Goal: Task Accomplishment & Management: Manage account settings

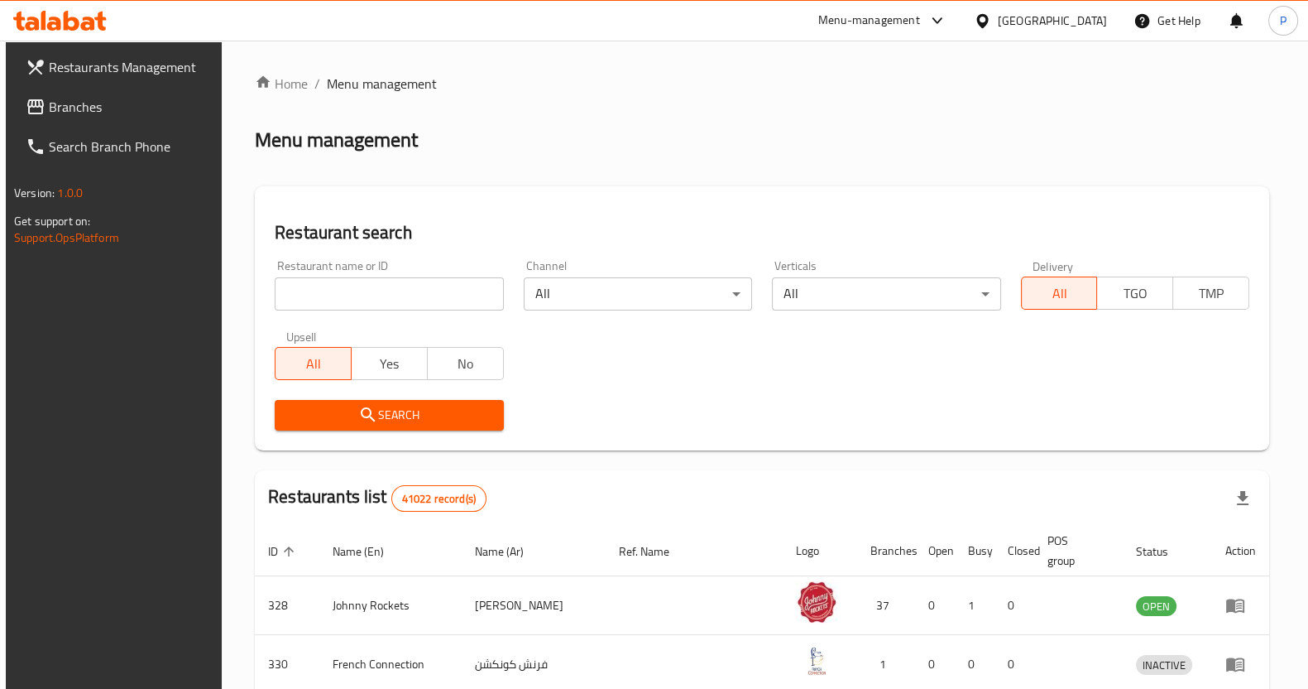
click at [377, 283] on input "search" at bounding box center [389, 293] width 228 height 33
type input "roti shoti"
click at [356, 291] on input "roti shoti" at bounding box center [389, 293] width 228 height 33
click button "Search" at bounding box center [389, 415] width 228 height 31
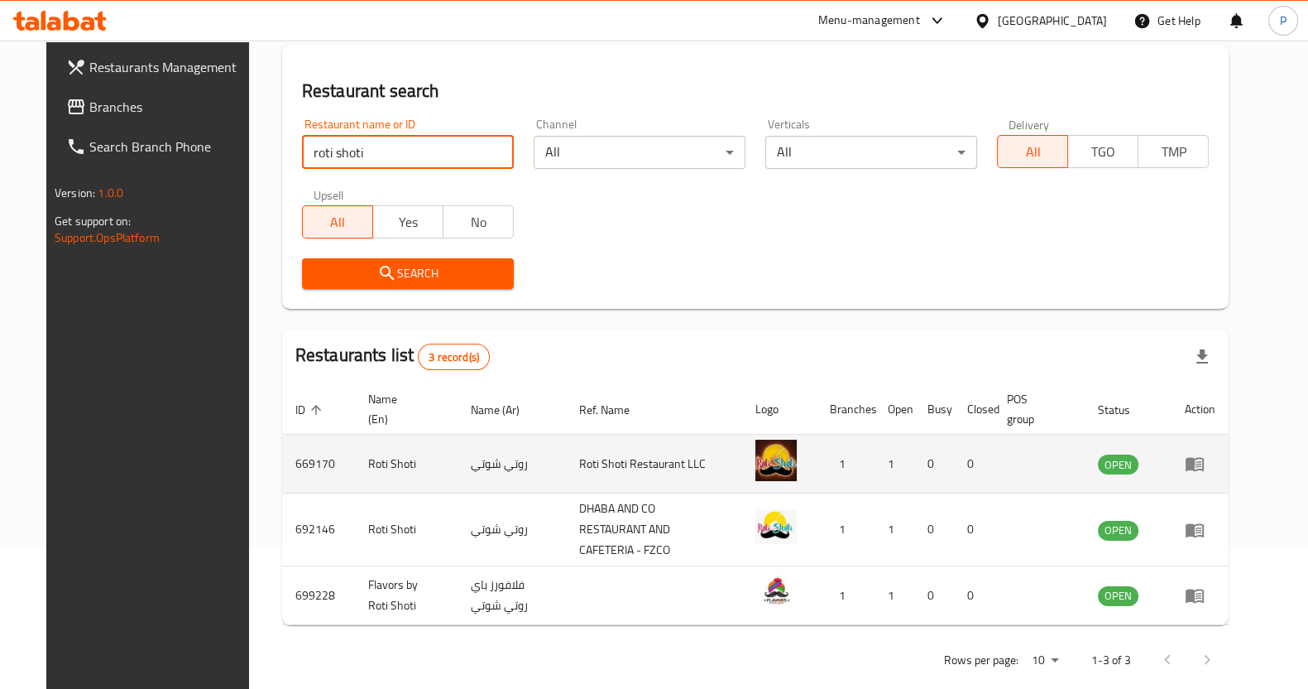
scroll to position [154, 0]
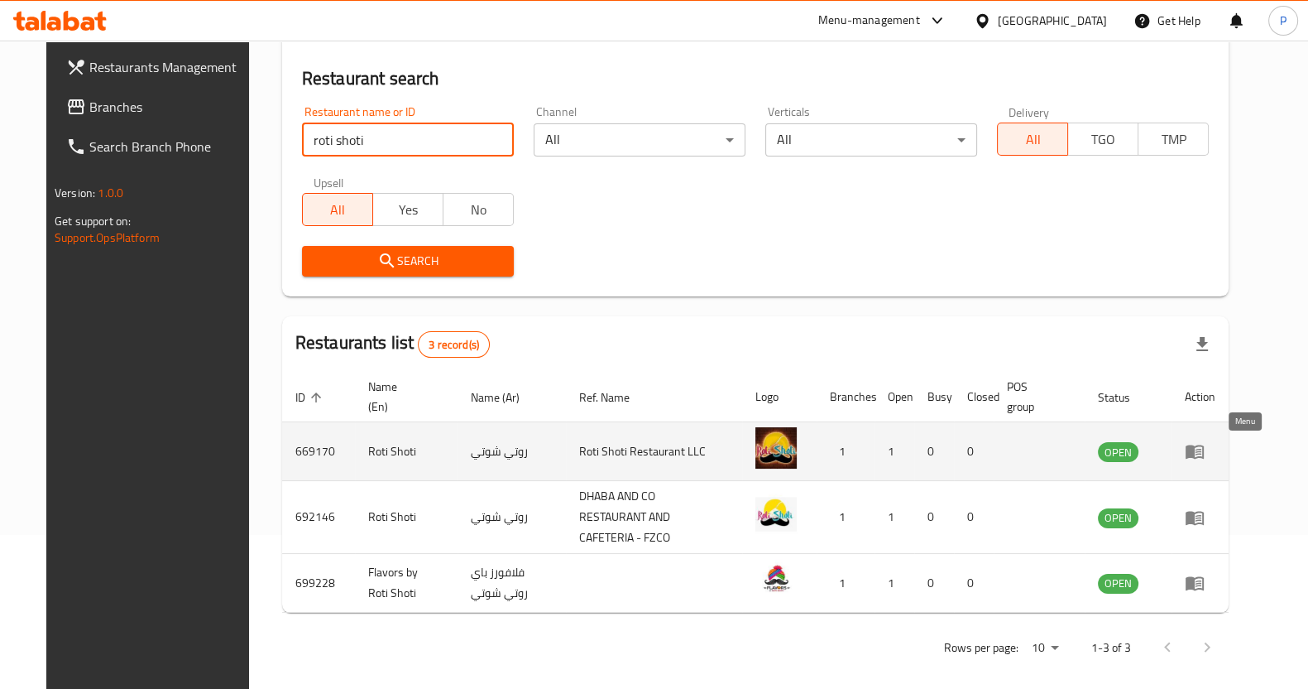
click at [1205, 453] on icon "enhanced table" at bounding box center [1195, 451] width 20 height 20
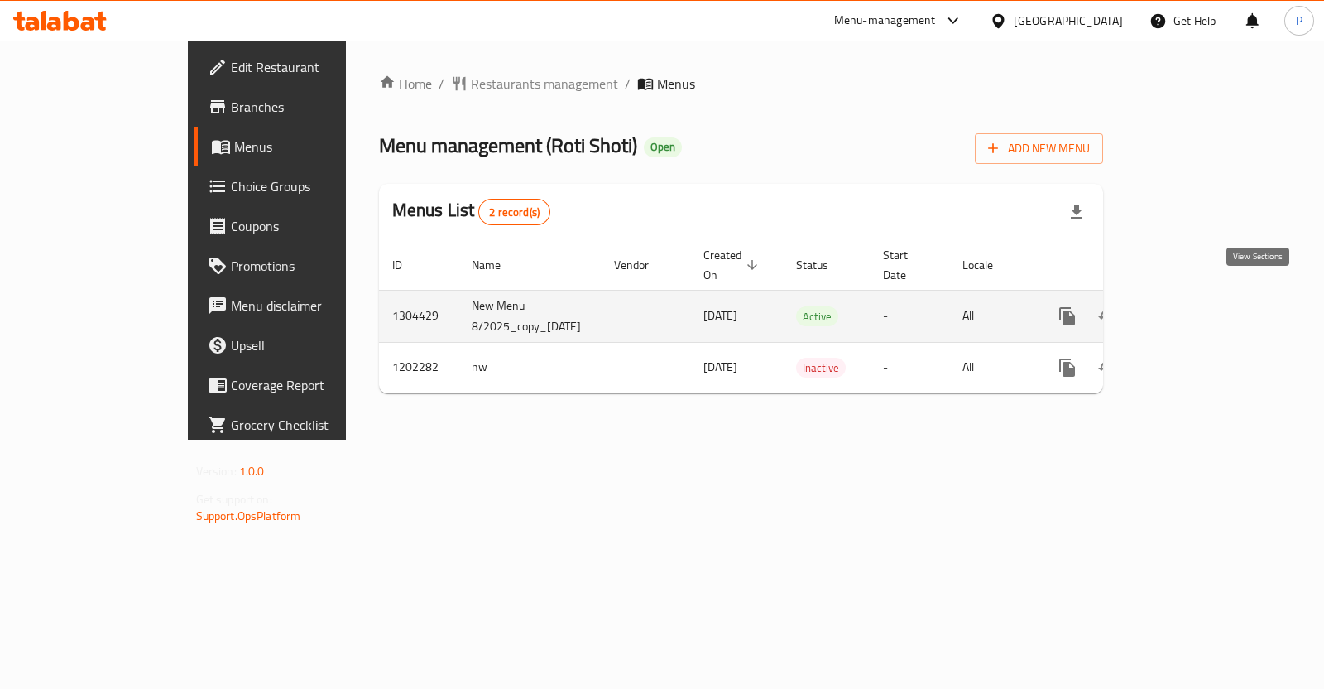
click at [1197, 306] on icon "enhanced table" at bounding box center [1187, 316] width 20 height 20
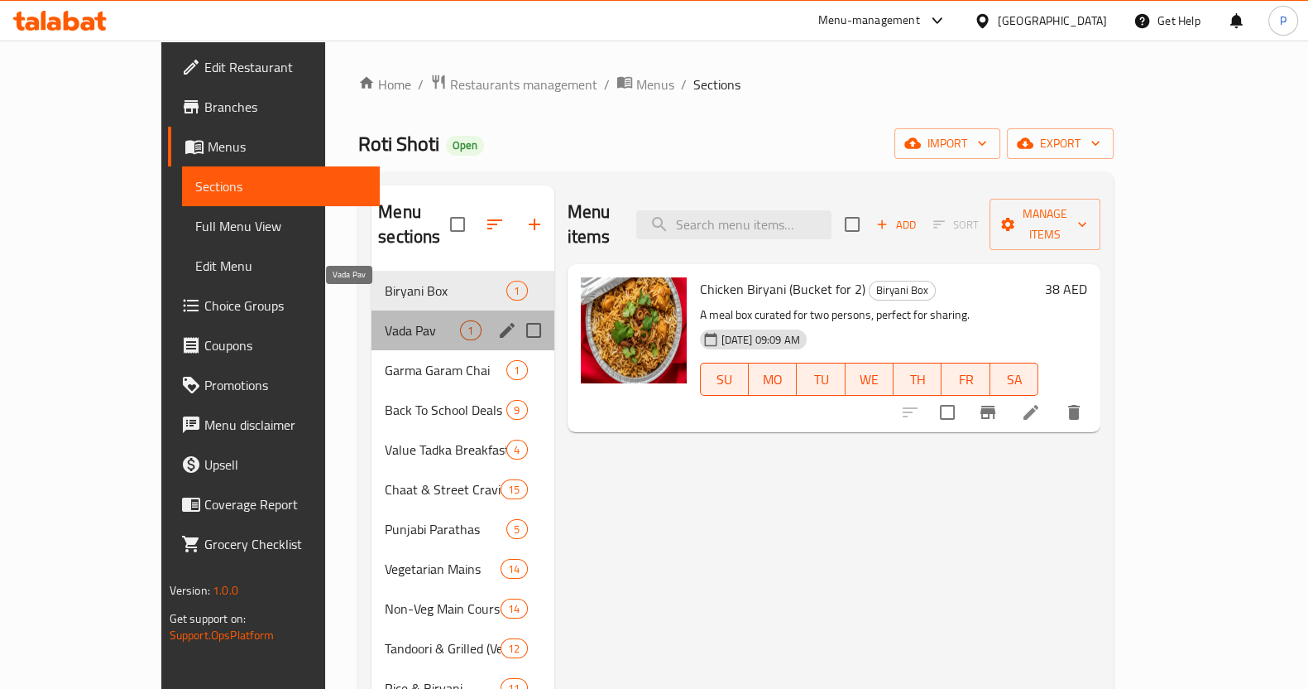
click at [385, 320] on span "Vada Pav" at bounding box center [422, 330] width 75 height 20
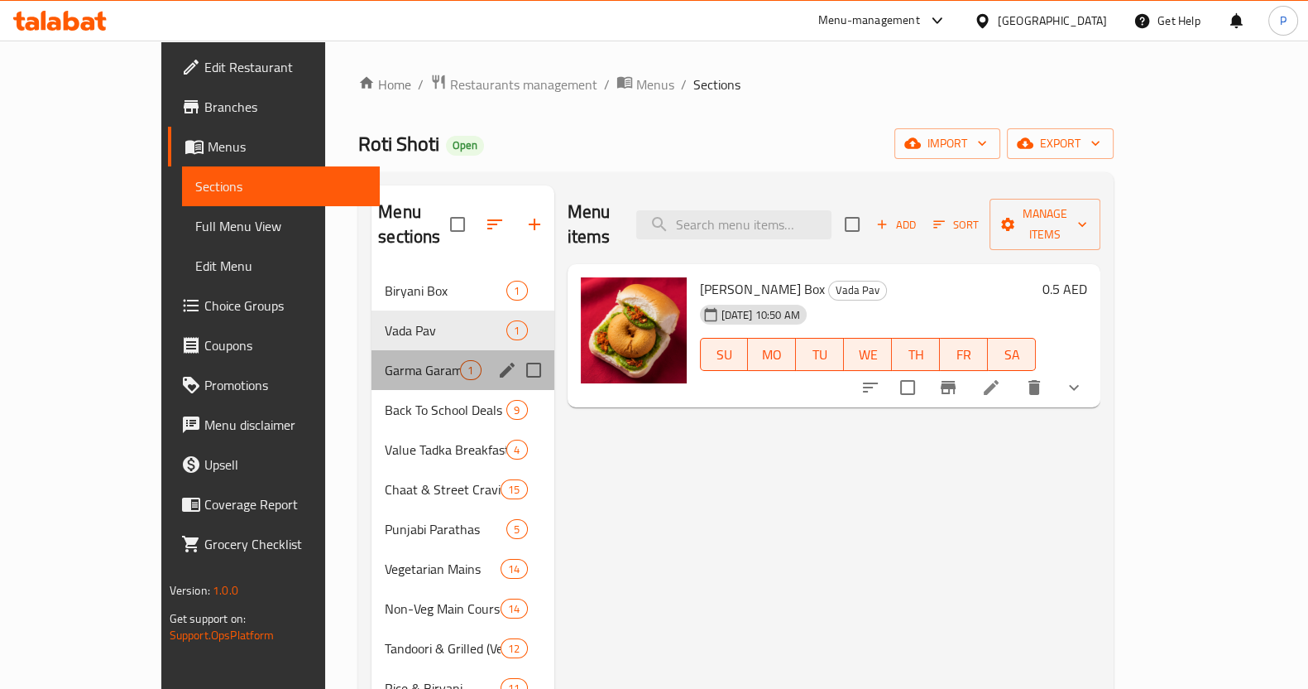
click at [372, 350] on div "Garma Garam Chai 1" at bounding box center [463, 370] width 182 height 40
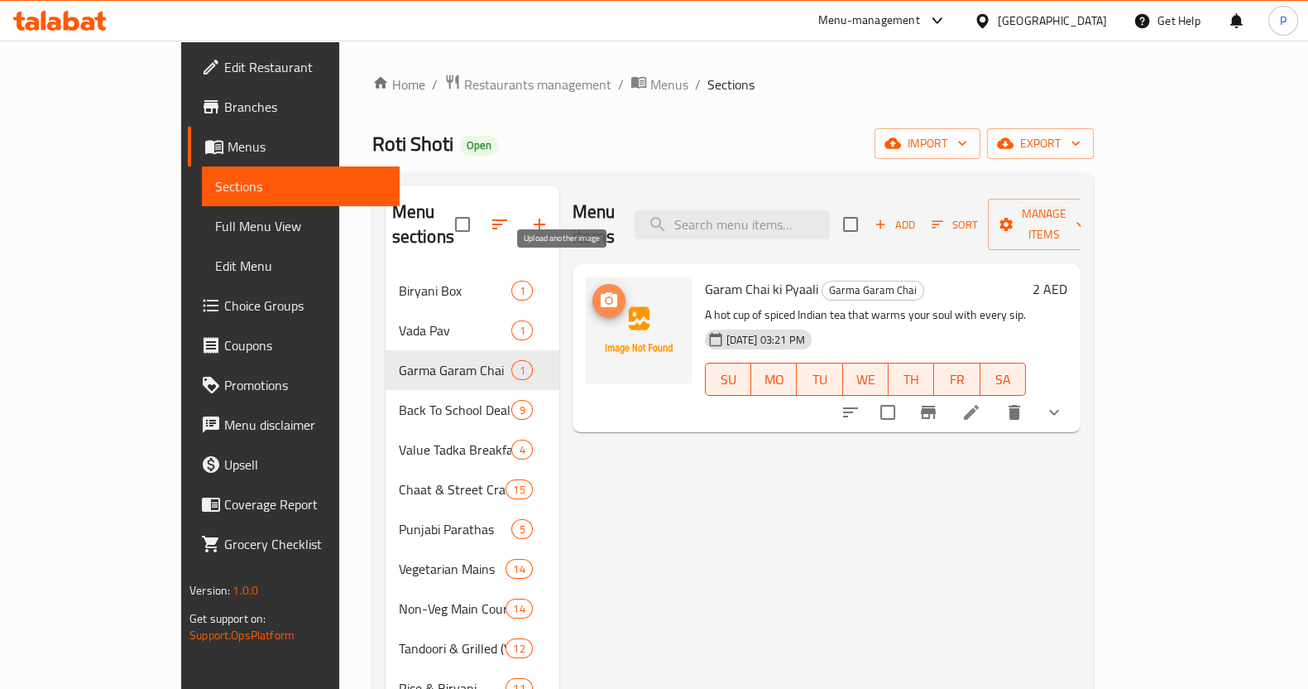
click at [593, 284] on button "upload picture" at bounding box center [609, 300] width 33 height 33
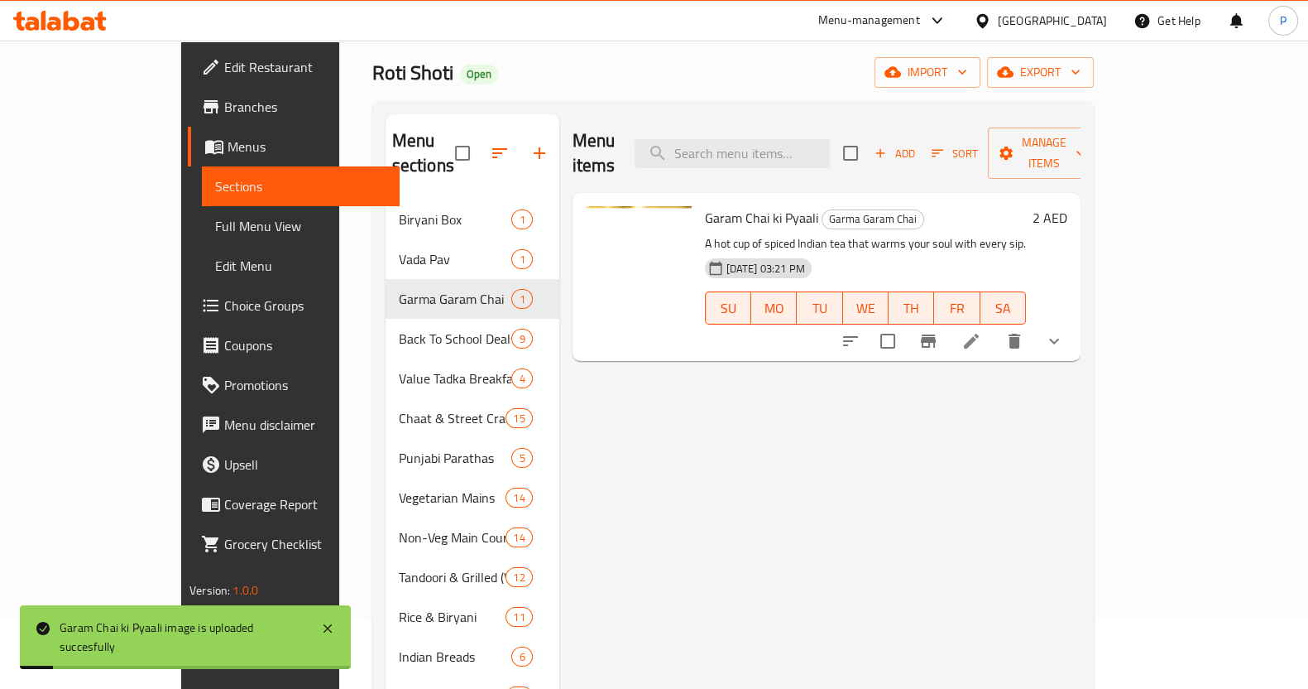
scroll to position [103, 0]
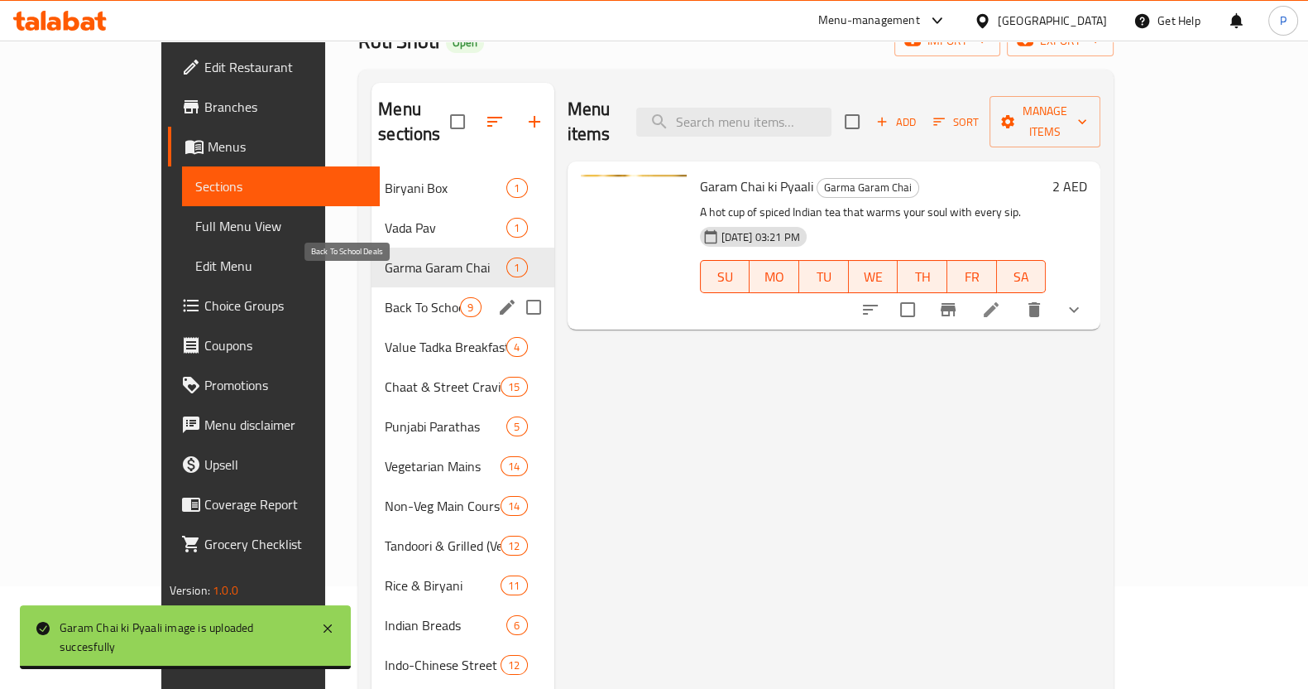
click at [385, 297] on span "Back To School Deals" at bounding box center [422, 307] width 75 height 20
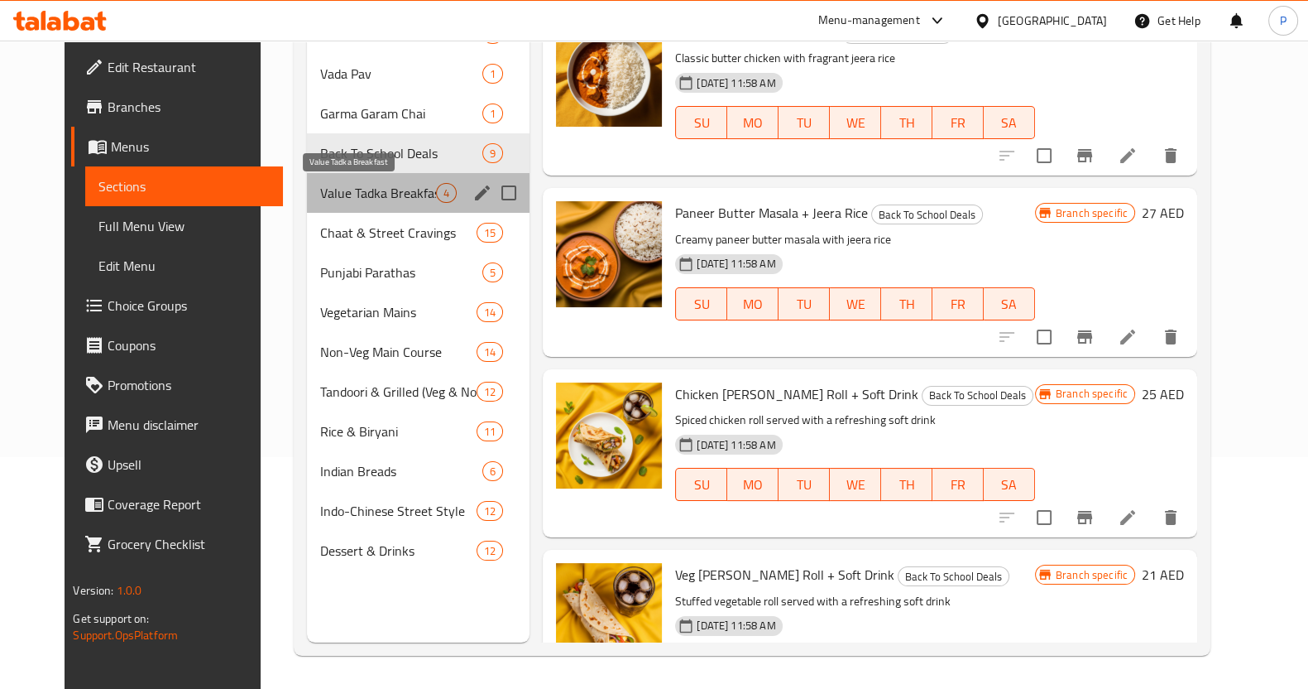
click at [327, 200] on span "Value Tadka Breakfast" at bounding box center [378, 193] width 116 height 20
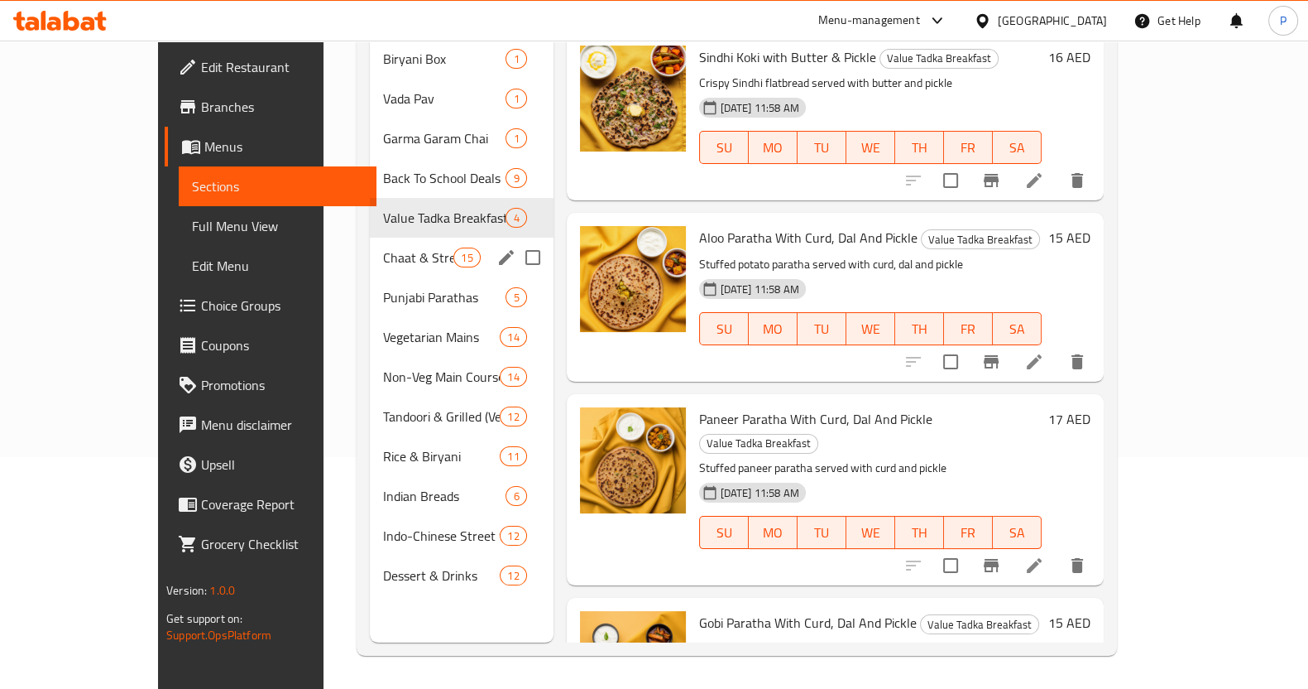
click at [383, 247] on span "Chaat & Street Cravings" at bounding box center [418, 257] width 70 height 20
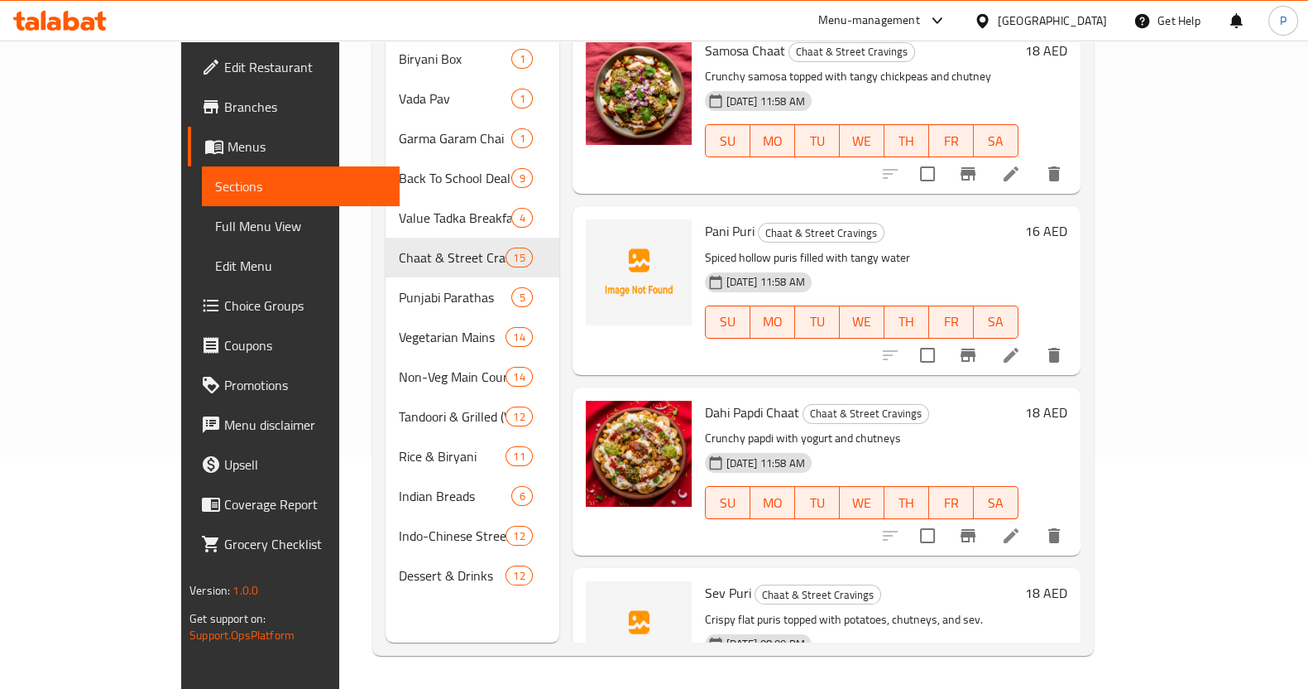
scroll to position [1030, 0]
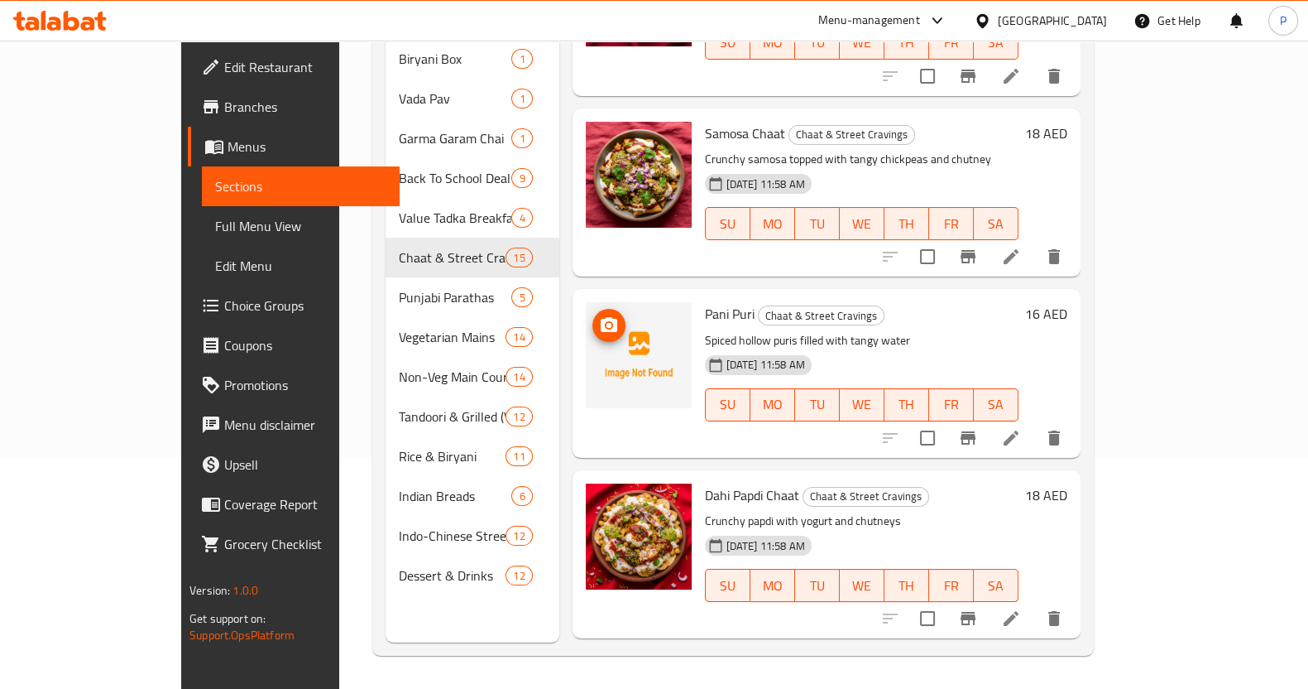
click at [590, 319] on img at bounding box center [639, 355] width 106 height 106
click at [593, 315] on span "upload picture" at bounding box center [609, 325] width 33 height 20
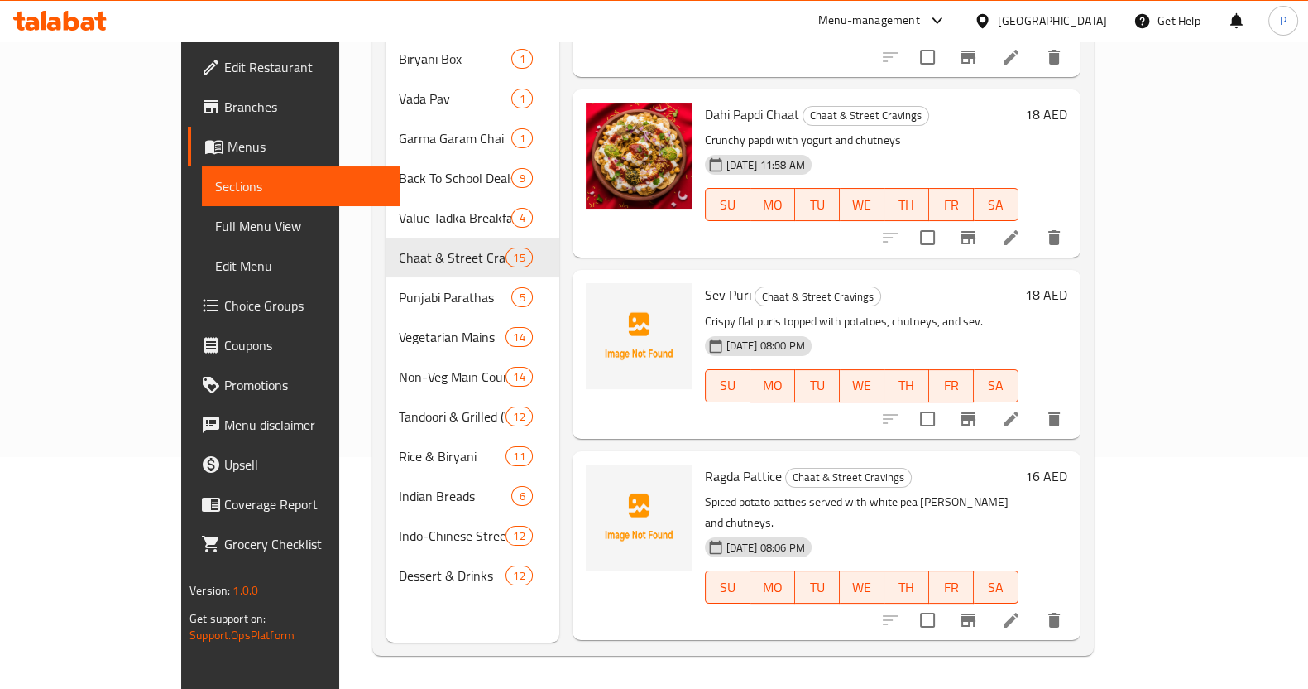
scroll to position [1443, 0]
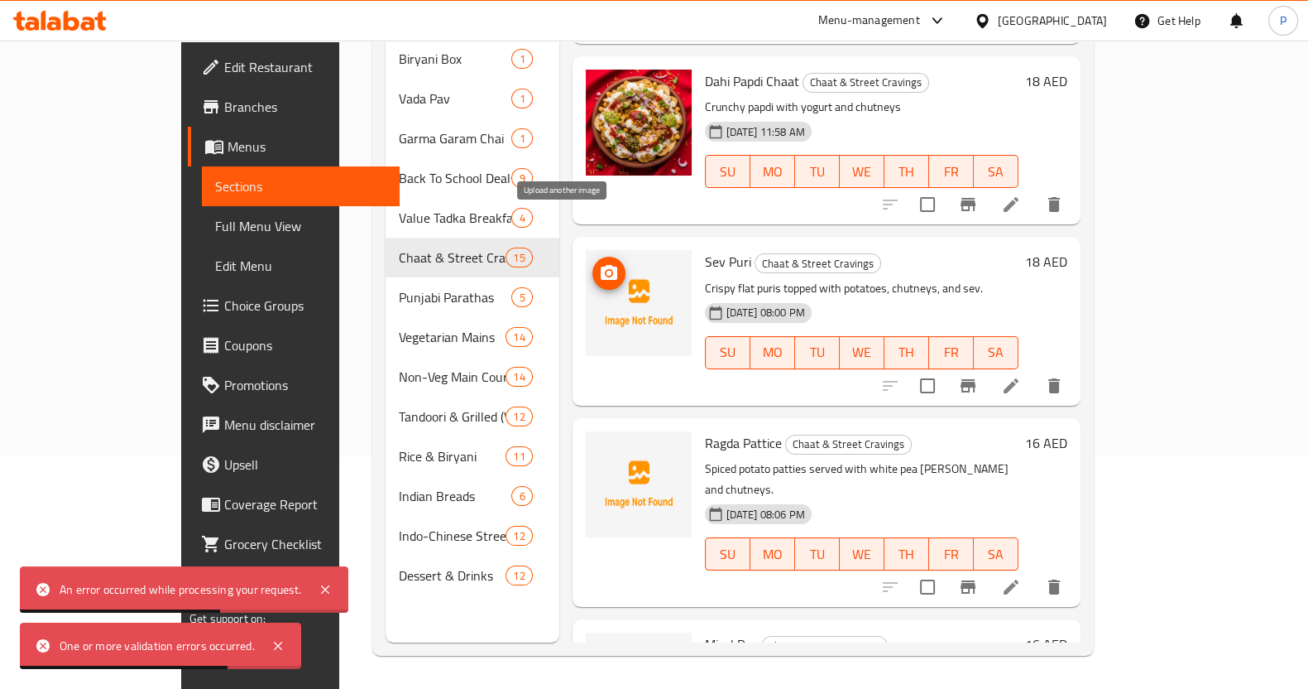
click at [601, 265] on icon "upload picture" at bounding box center [609, 272] width 17 height 15
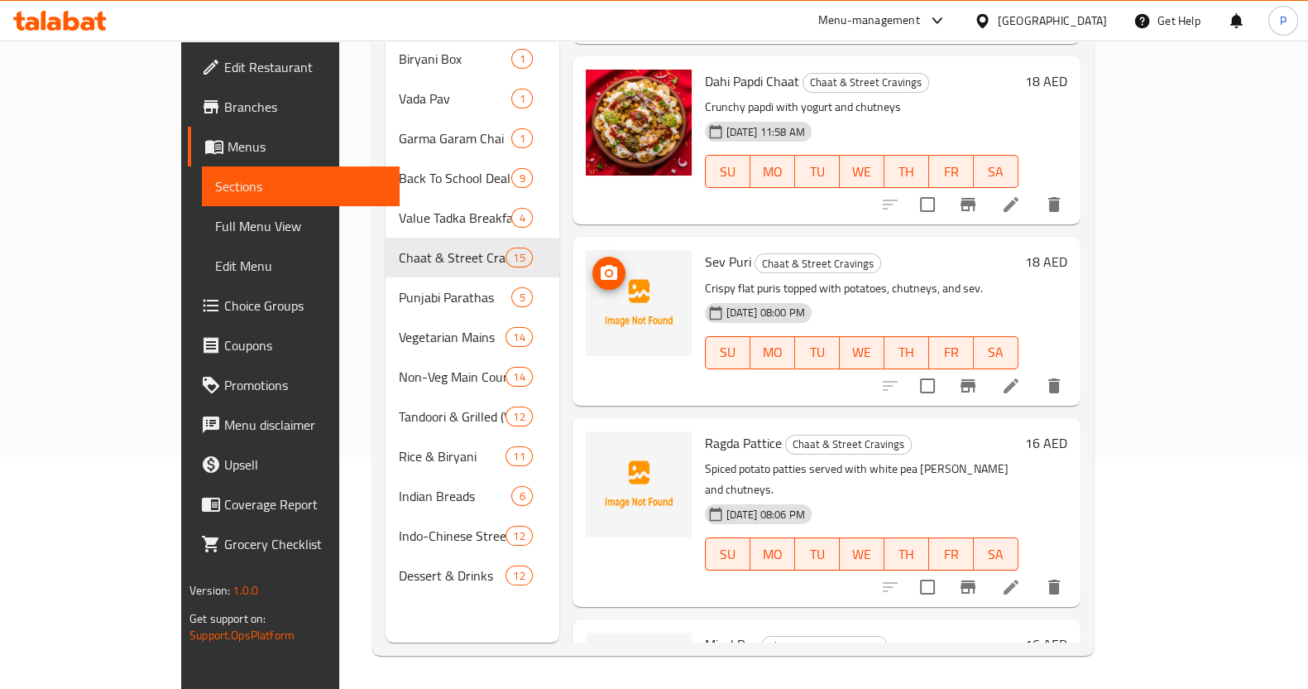
click at [601, 265] on icon "upload picture" at bounding box center [609, 272] width 17 height 15
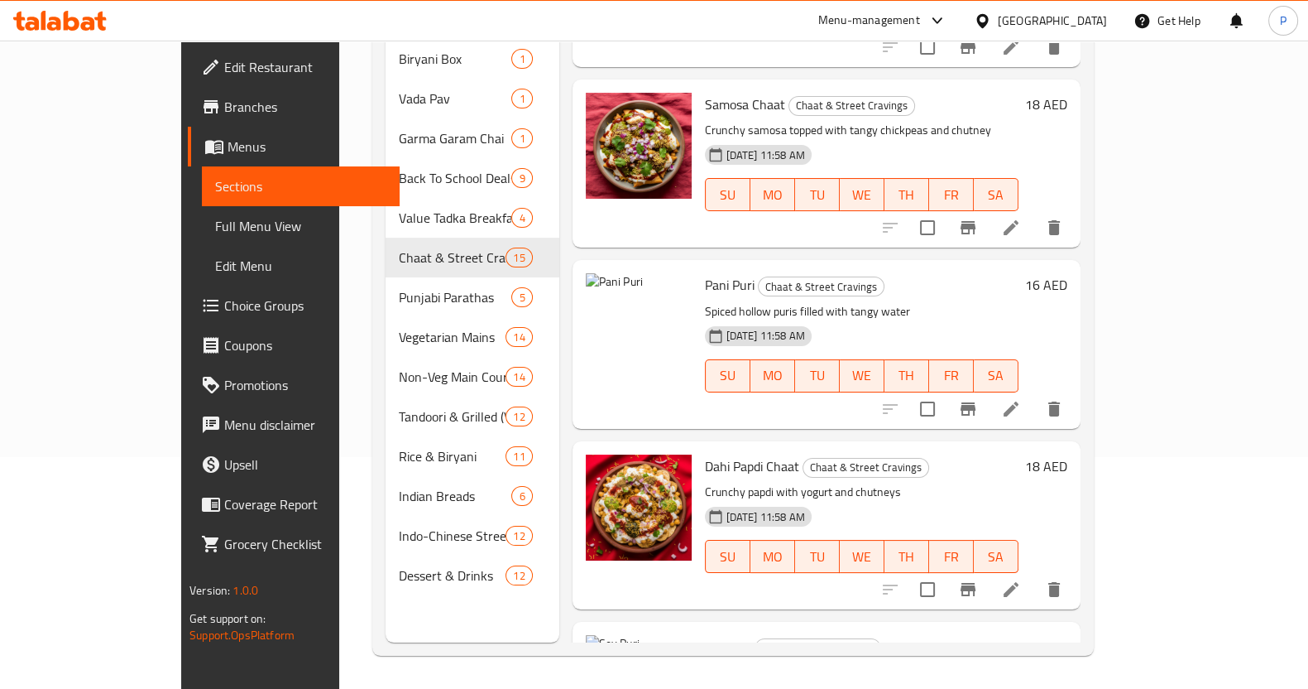
scroll to position [926, 0]
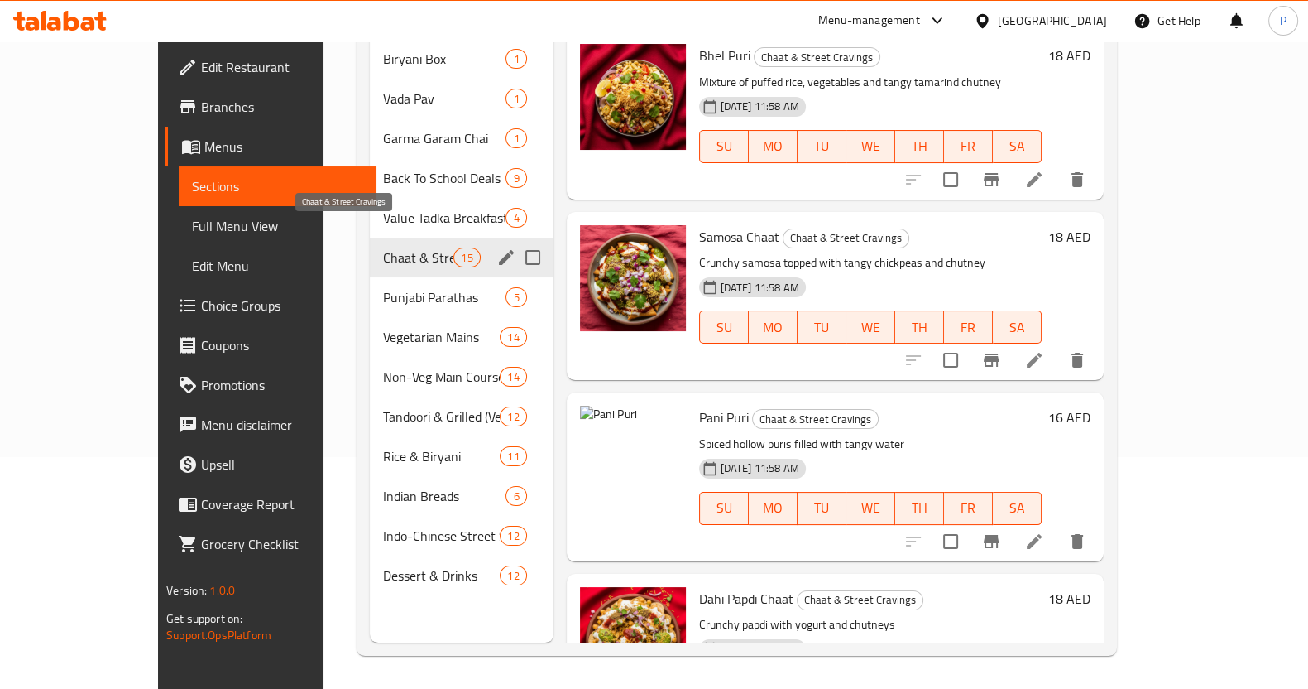
click at [383, 247] on span "Chaat & Street Cravings" at bounding box center [418, 257] width 70 height 20
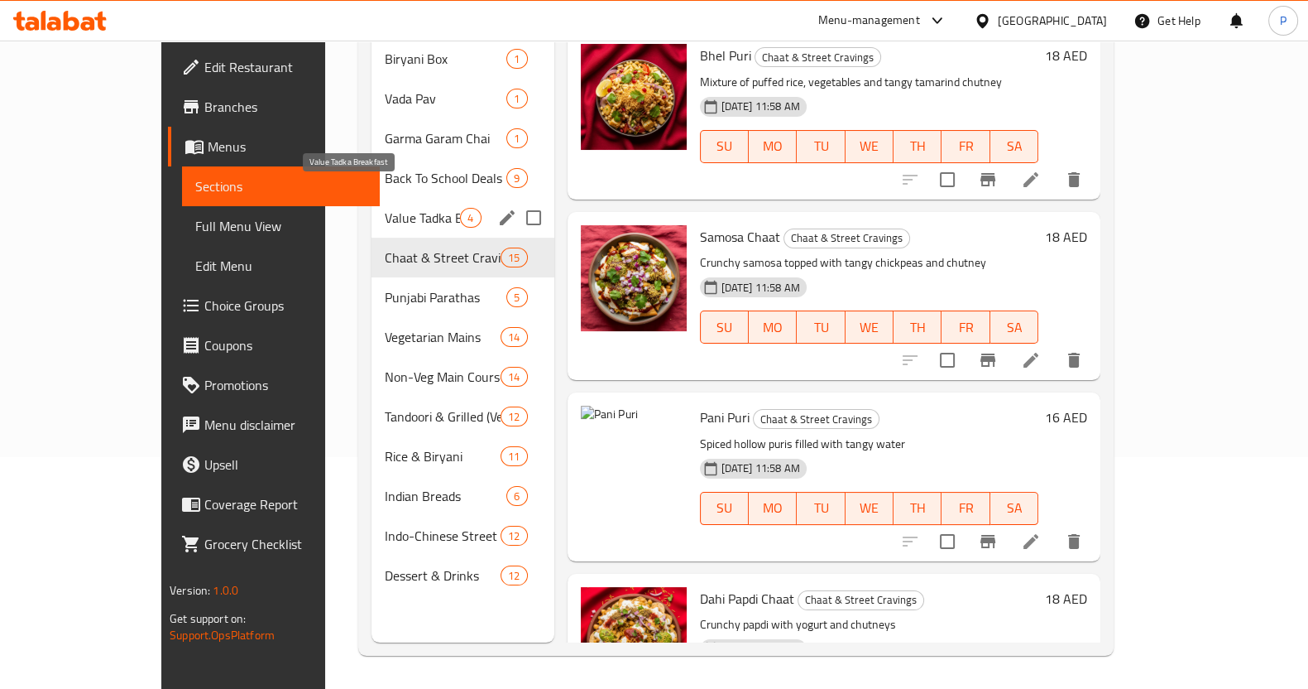
click at [385, 208] on span "Value Tadka Breakfast" at bounding box center [422, 218] width 75 height 20
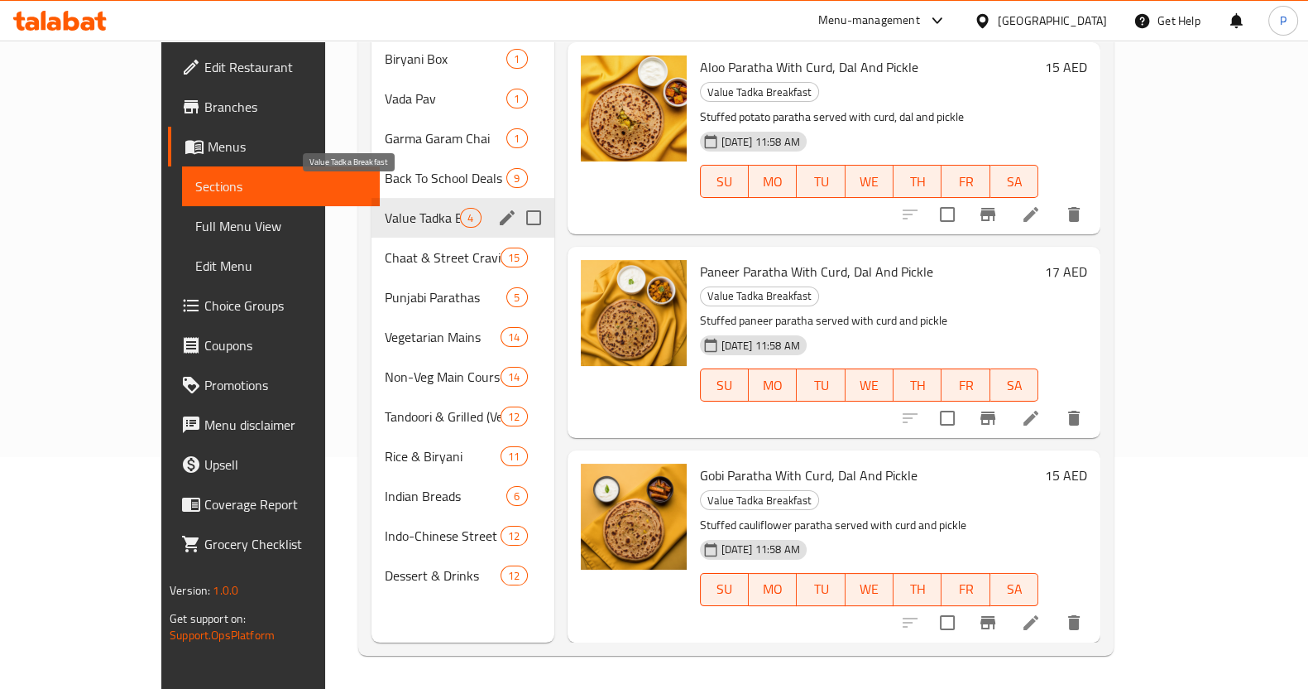
scroll to position [75, 0]
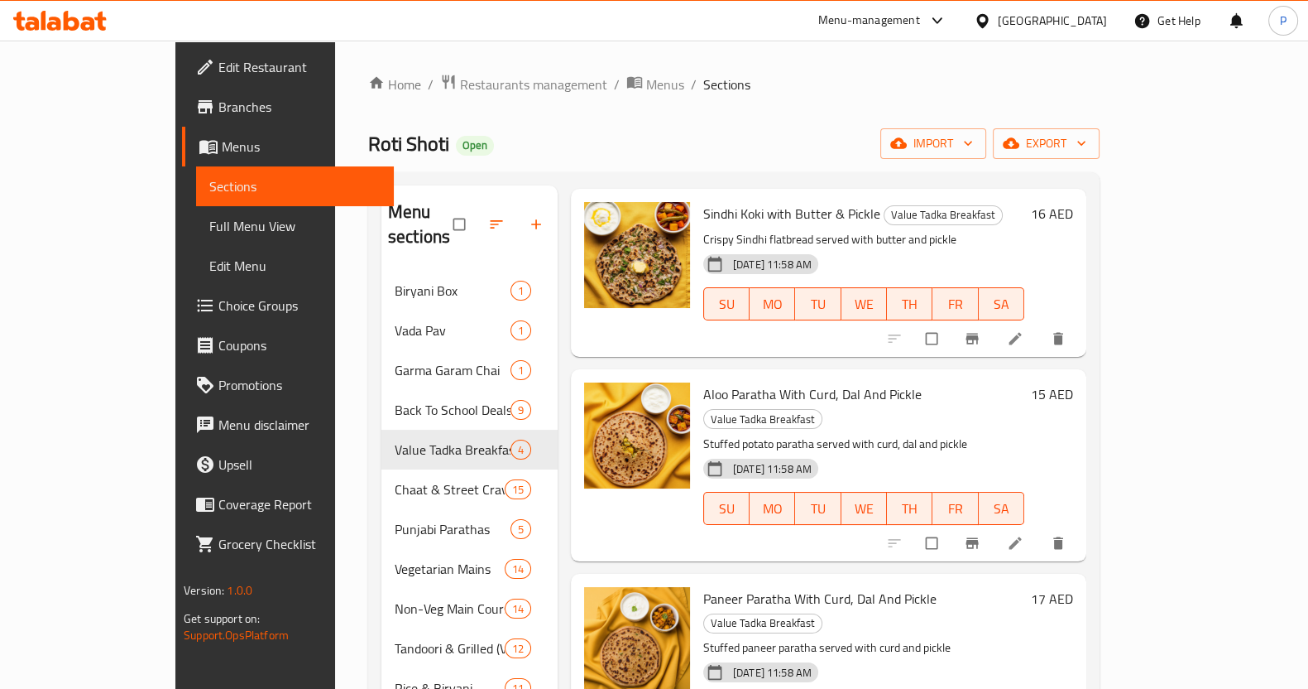
scroll to position [232, 0]
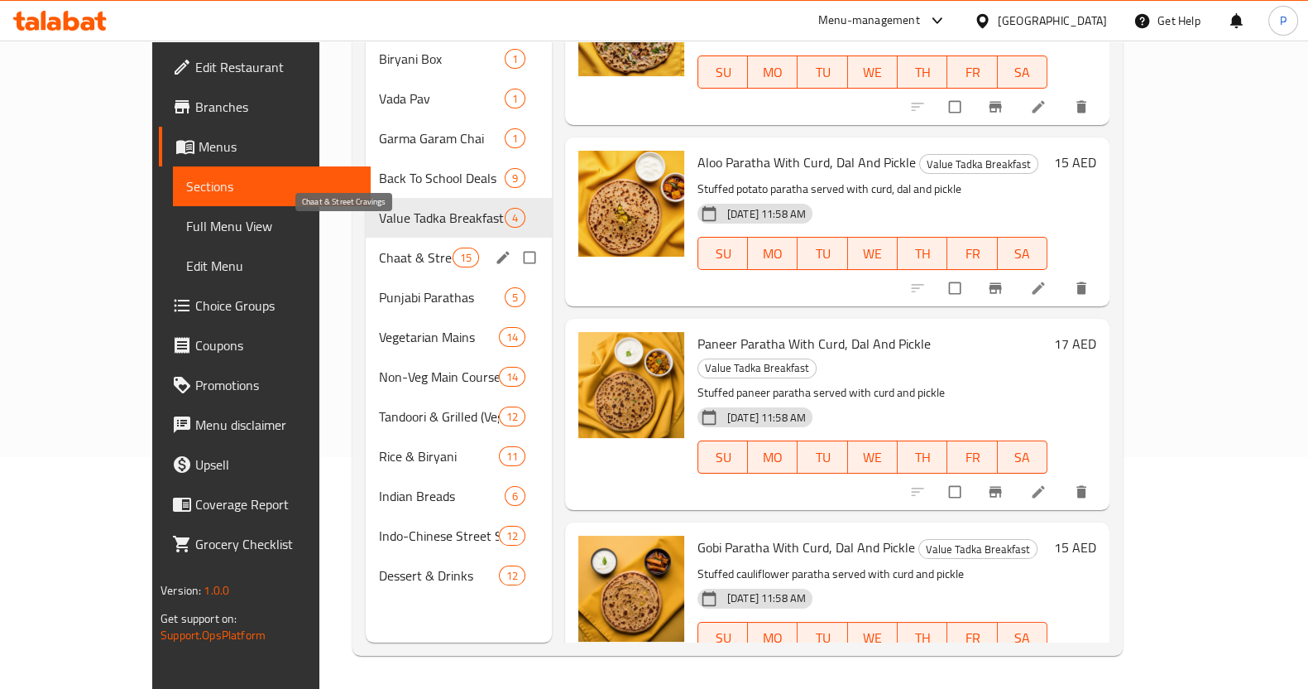
click at [379, 247] on span "Chaat & Street Cravings" at bounding box center [415, 257] width 73 height 20
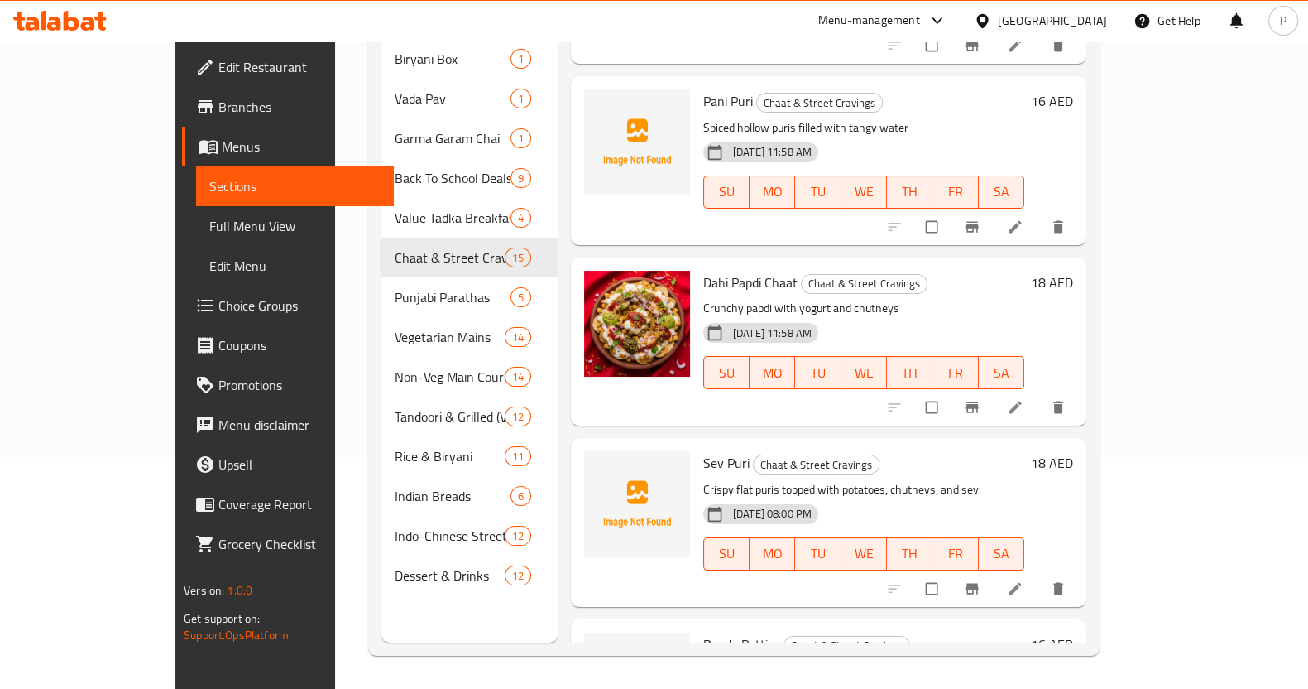
scroll to position [1138, 0]
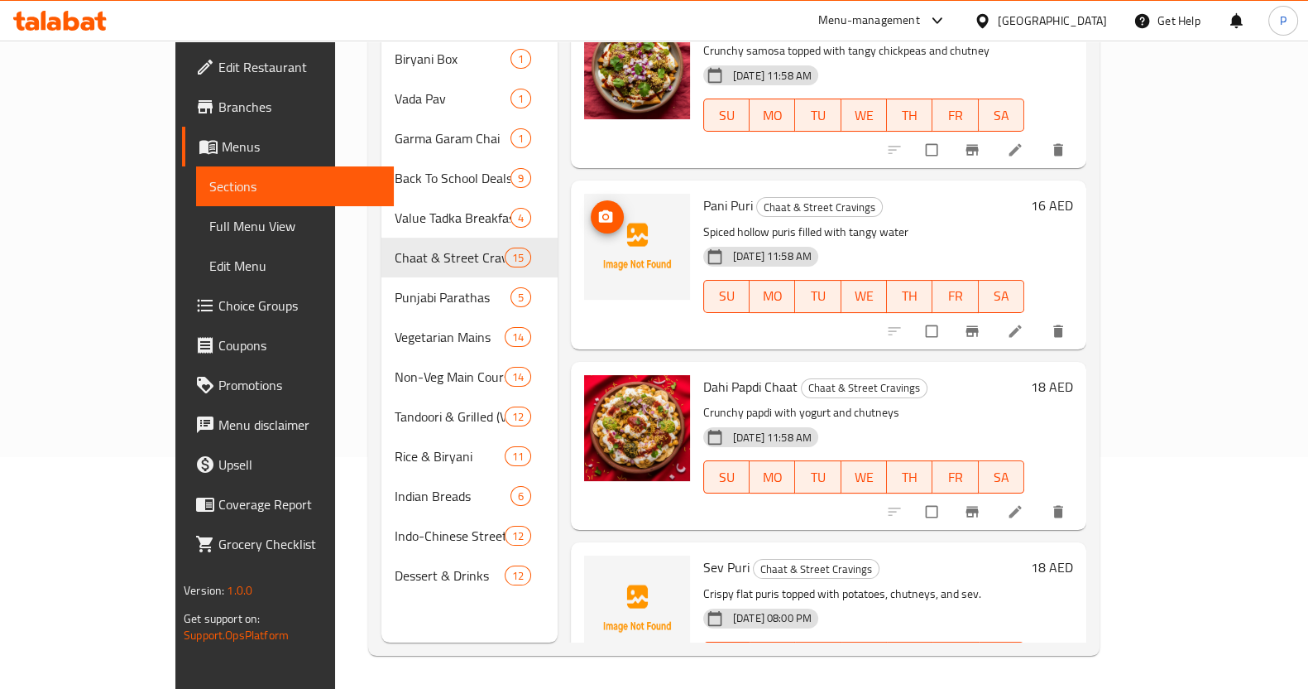
click at [591, 209] on span "upload picture" at bounding box center [607, 217] width 33 height 17
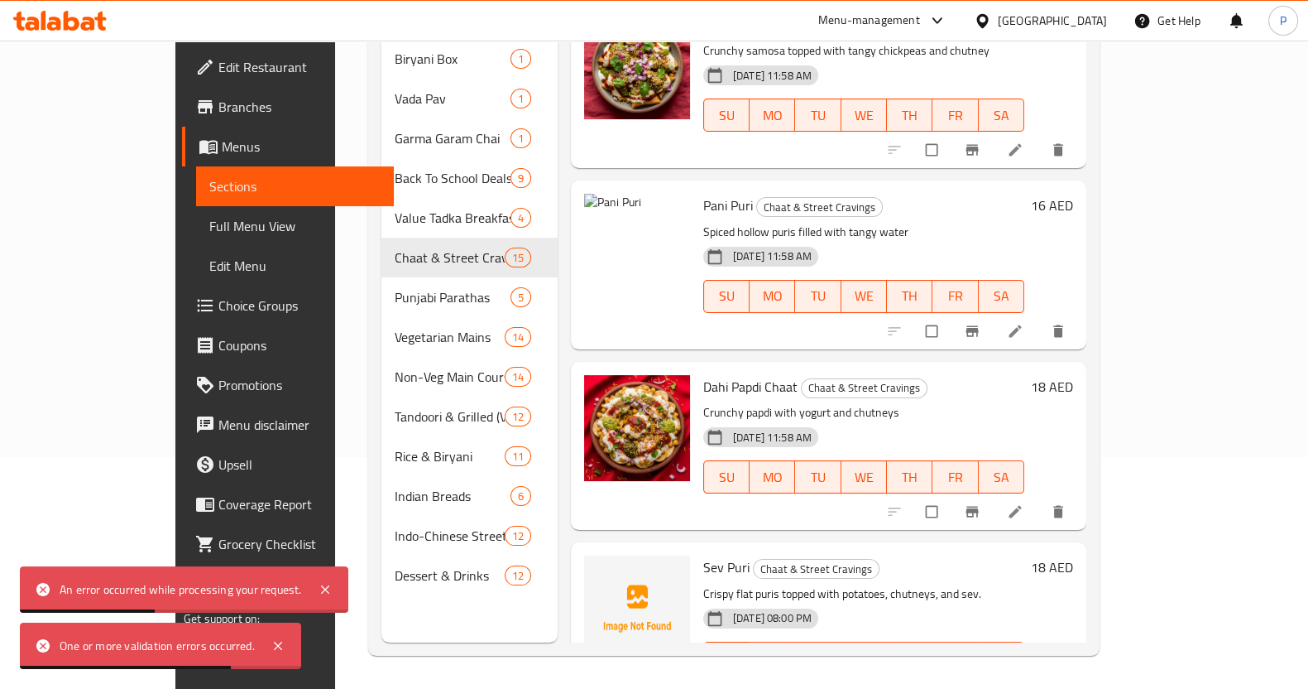
click at [211, 589] on div "An error occurred while processing your request." at bounding box center [181, 589] width 242 height 18
click at [1024, 323] on icon at bounding box center [1015, 331] width 17 height 17
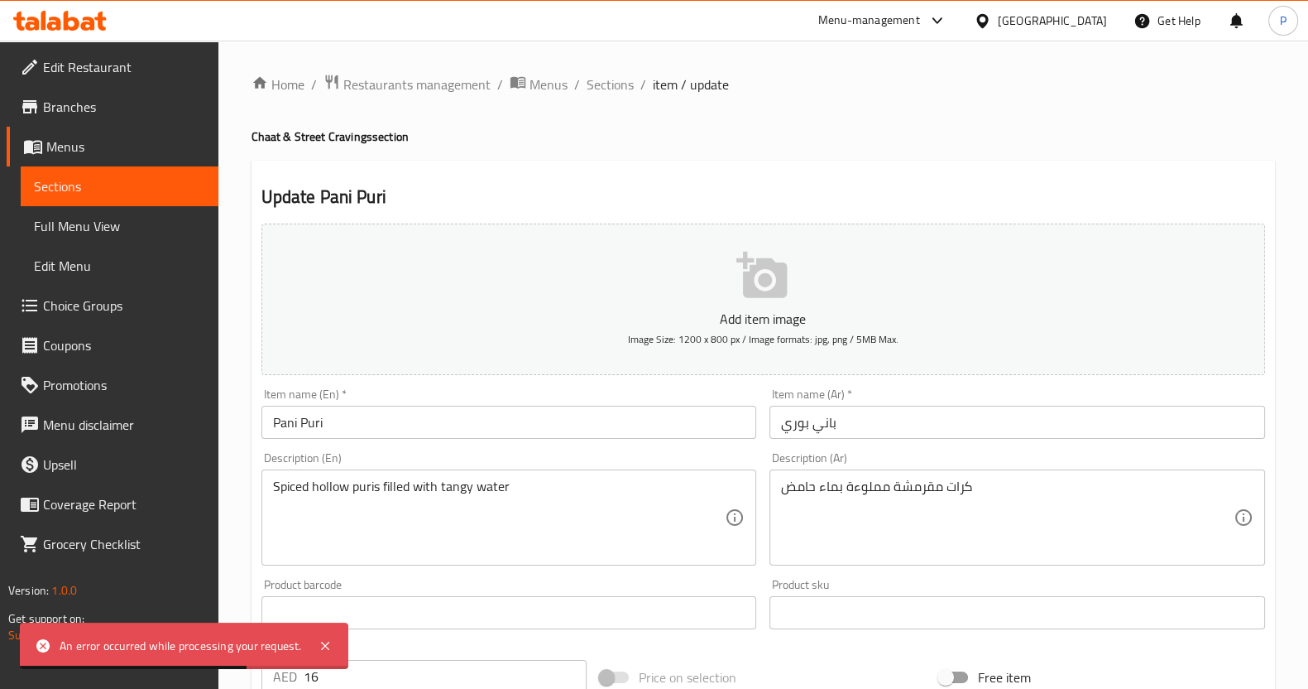
click at [711, 340] on span "Image Size: 1200 x 800 px / Image formats: jpg, png / 5MB Max." at bounding box center [763, 338] width 271 height 19
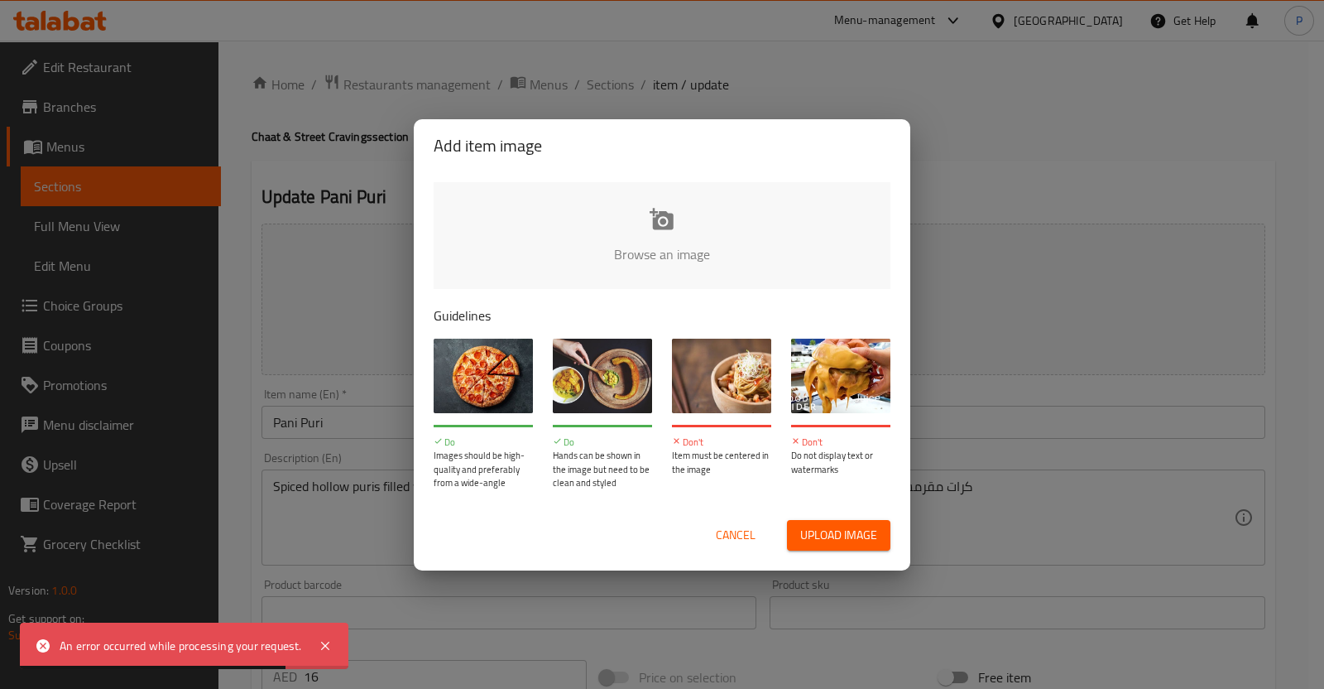
click at [848, 535] on span "Upload image" at bounding box center [838, 535] width 77 height 21
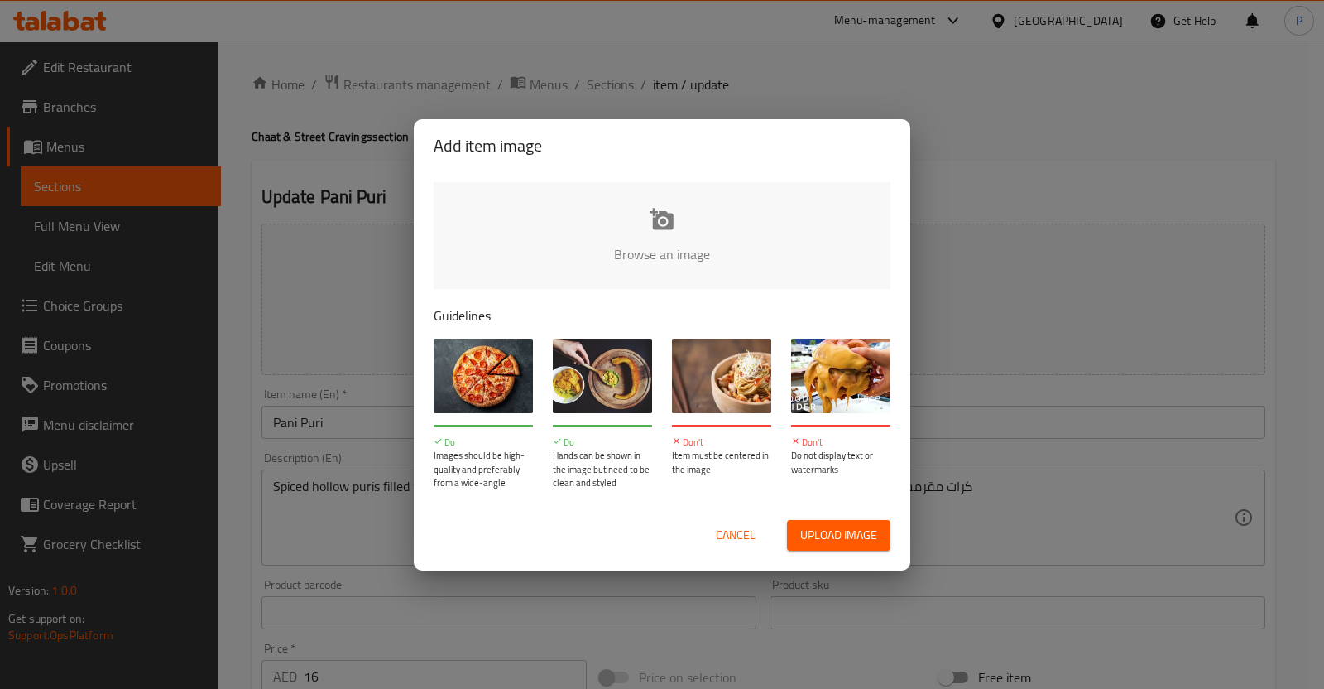
type input "C:\fakepath\Pani Puri .png"
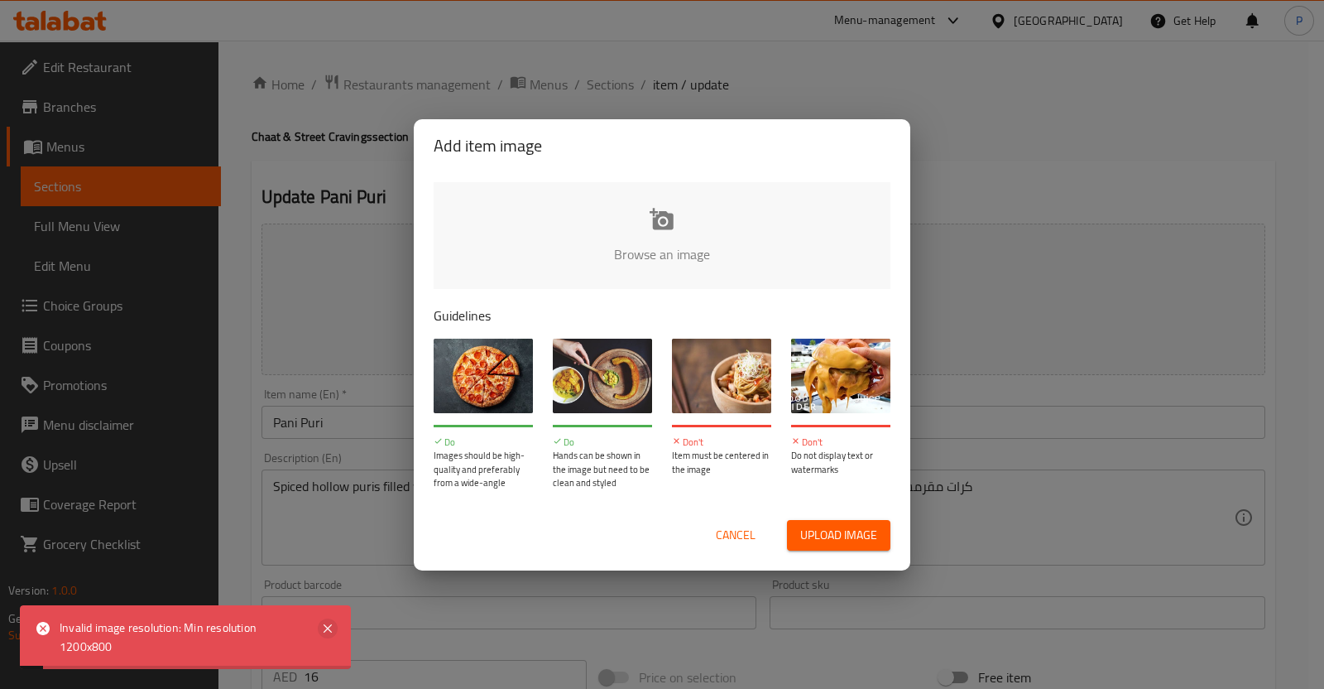
click at [329, 633] on icon at bounding box center [328, 628] width 20 height 20
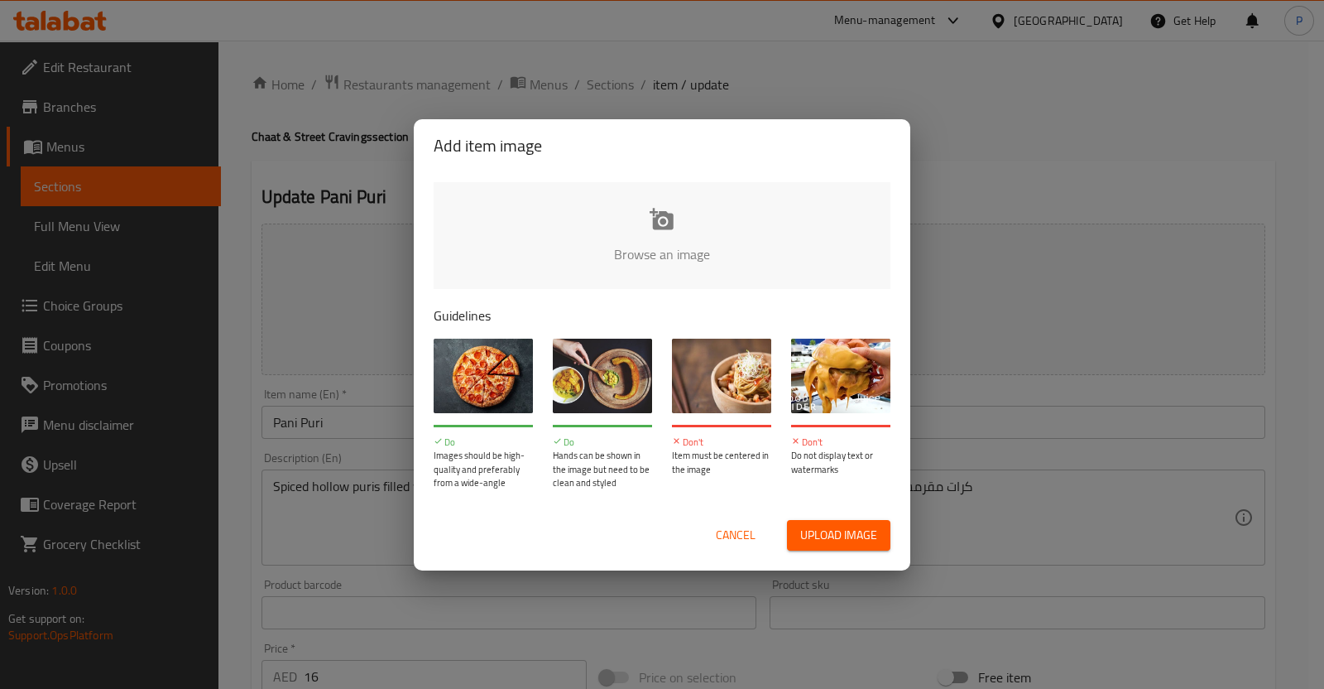
drag, startPoint x: 723, startPoint y: 529, endPoint x: 716, endPoint y: 515, distance: 15.9
click at [723, 528] on span "Cancel" at bounding box center [736, 535] width 40 height 21
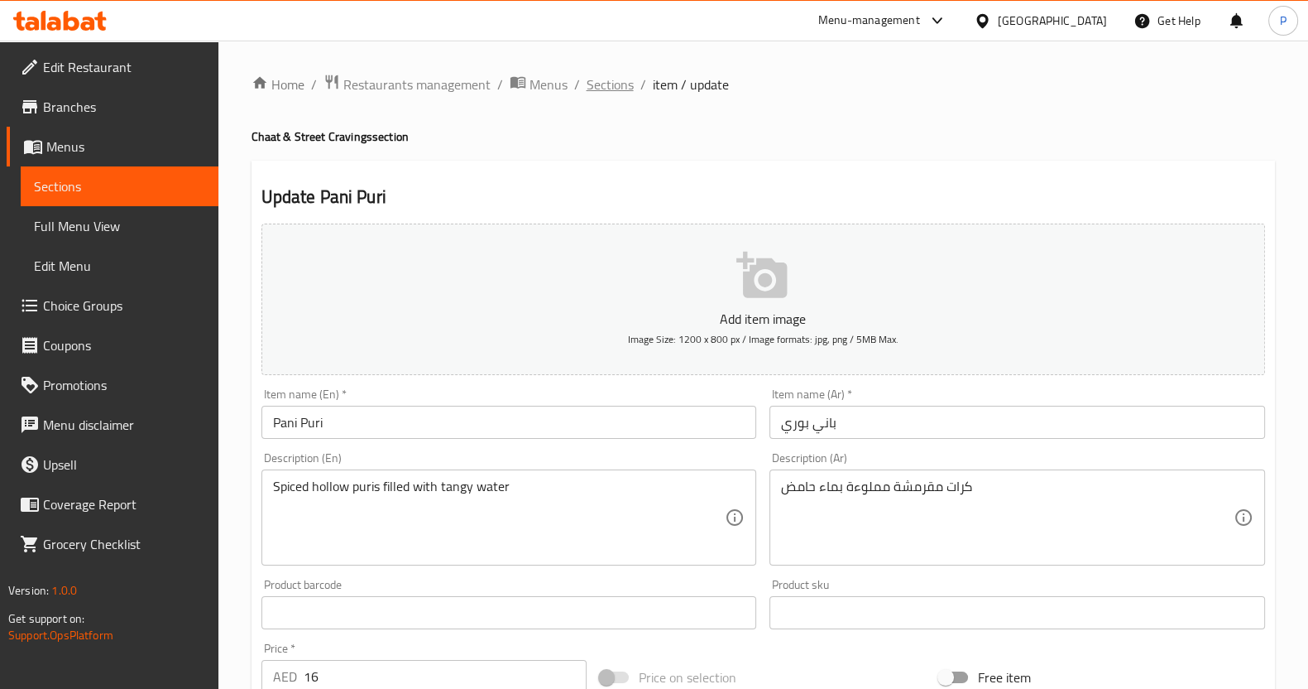
click at [605, 84] on span "Sections" at bounding box center [610, 84] width 47 height 20
